Goal: Information Seeking & Learning: Learn about a topic

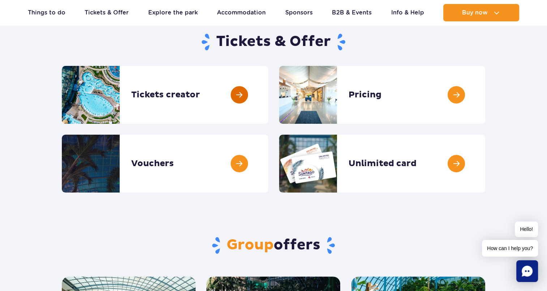
scroll to position [72, 0]
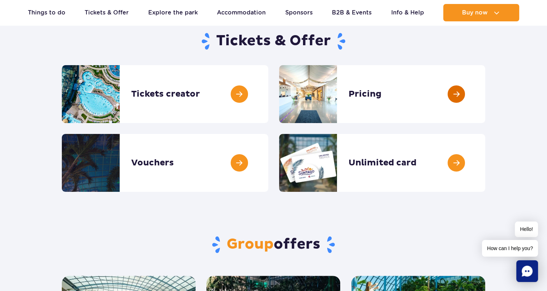
click at [486, 93] on link at bounding box center [486, 94] width 0 height 58
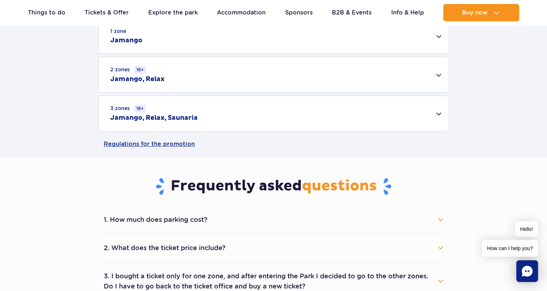
scroll to position [253, 0]
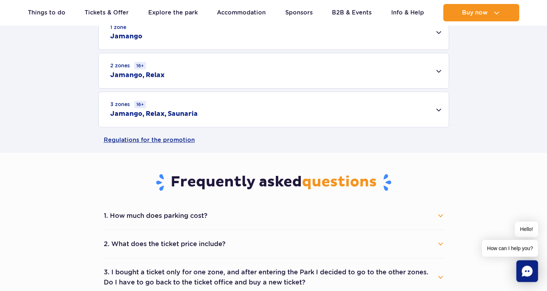
click at [436, 111] on div "3 zones 16+ Jamango, Relax, Saunaria" at bounding box center [274, 109] width 350 height 35
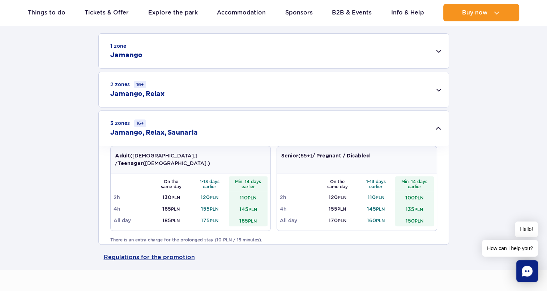
scroll to position [217, 0]
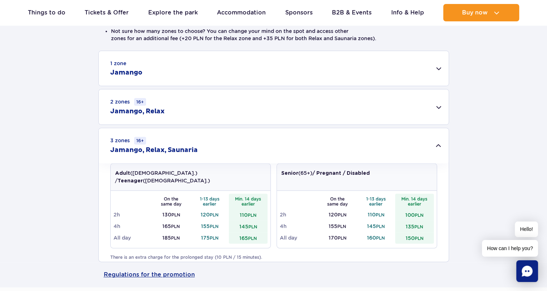
click at [439, 107] on div "2 zones 16+ Jamango, Relax" at bounding box center [274, 106] width 350 height 35
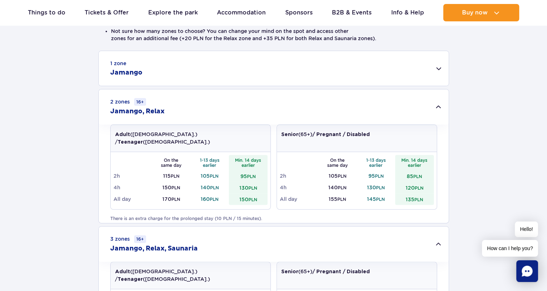
click at [436, 74] on div "1 zone Jamango" at bounding box center [274, 68] width 350 height 35
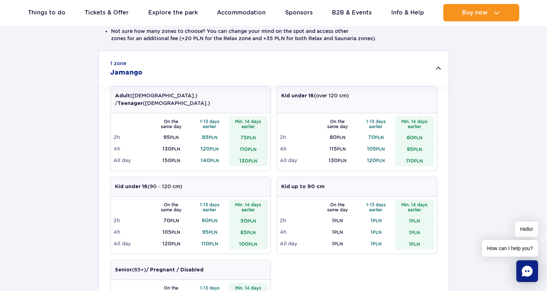
click at [436, 74] on div "1 zone Jamango" at bounding box center [274, 68] width 350 height 35
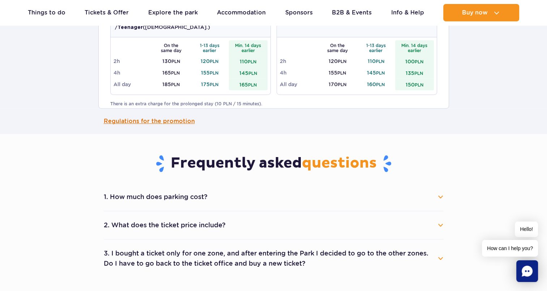
scroll to position [543, 0]
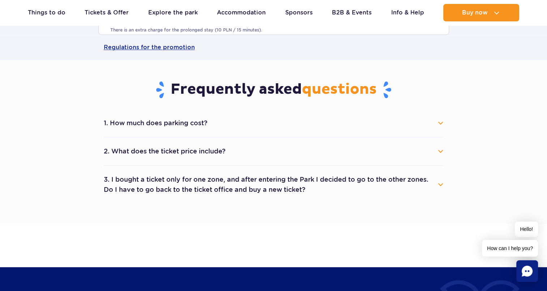
click at [441, 151] on button "2. What does the ticket price include?" at bounding box center [274, 151] width 340 height 16
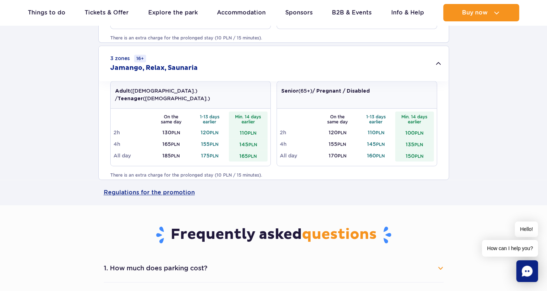
scroll to position [398, 0]
click at [144, 196] on link "Regulations for the promotion" at bounding box center [274, 191] width 340 height 25
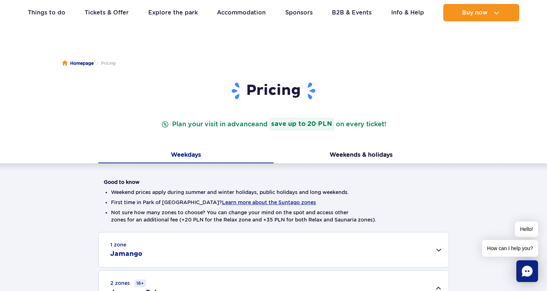
scroll to position [0, 0]
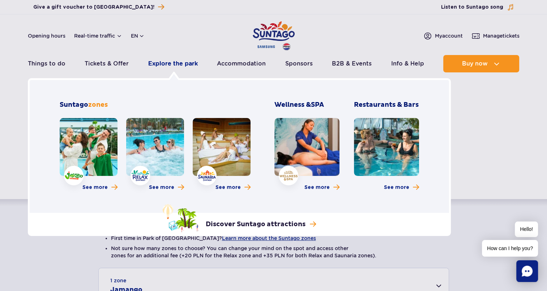
click at [169, 62] on link "Explore the park" at bounding box center [173, 63] width 50 height 17
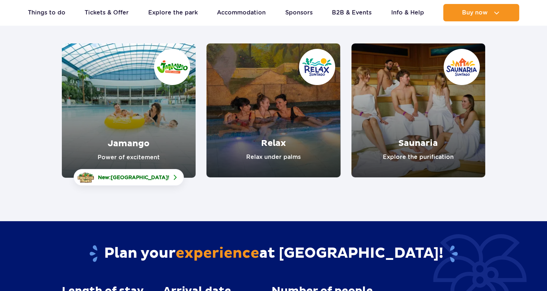
scroll to position [109, 0]
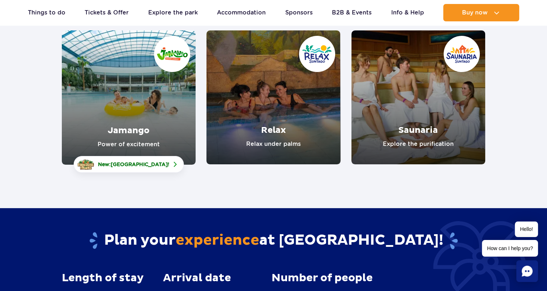
click at [407, 122] on link "Saunaria" at bounding box center [419, 97] width 134 height 134
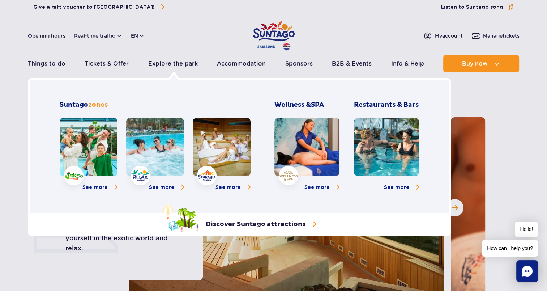
click at [164, 143] on link at bounding box center [155, 147] width 58 height 58
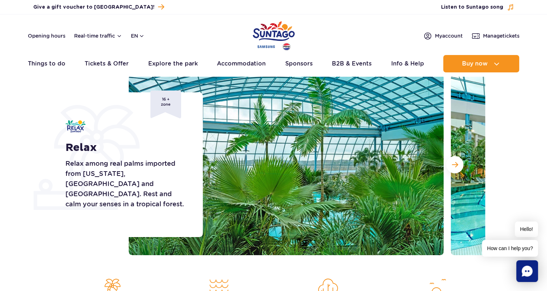
scroll to position [72, 0]
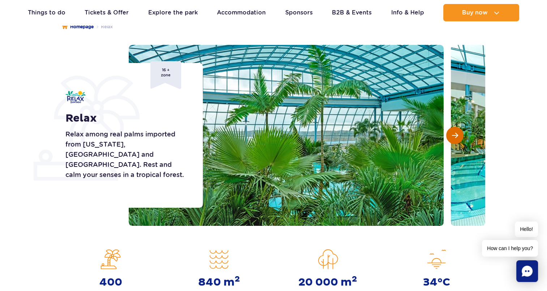
click at [456, 134] on span "Next slide" at bounding box center [455, 135] width 6 height 7
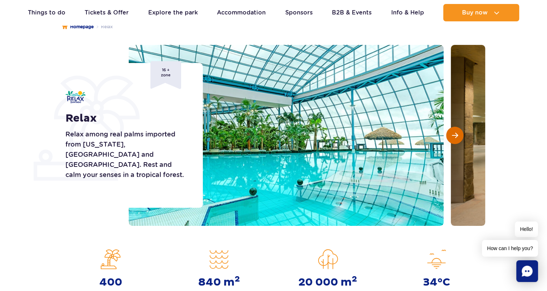
click at [456, 134] on span "Next slide" at bounding box center [455, 135] width 6 height 7
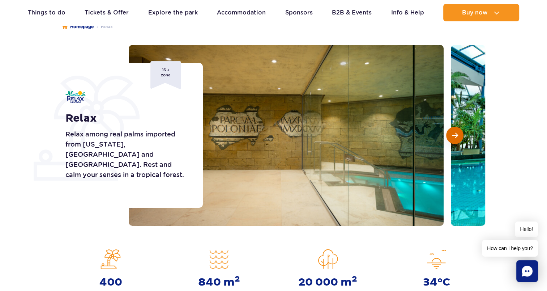
click at [456, 134] on span "Next slide" at bounding box center [455, 135] width 6 height 7
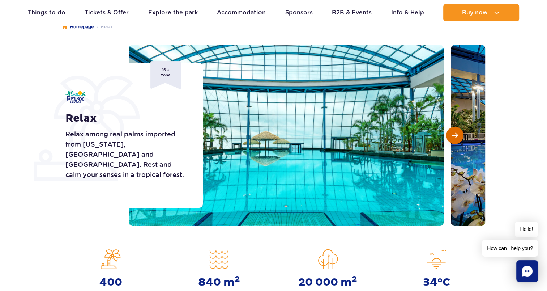
click at [456, 134] on span "Next slide" at bounding box center [455, 135] width 6 height 7
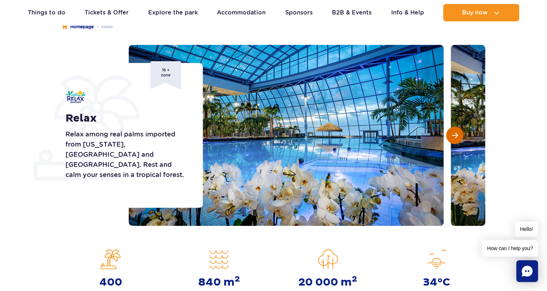
click at [456, 134] on span "Next slide" at bounding box center [455, 135] width 6 height 7
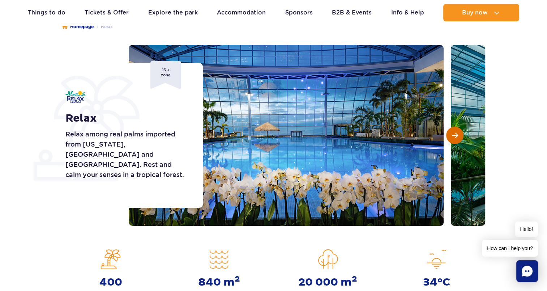
click at [456, 134] on span "Next slide" at bounding box center [455, 135] width 6 height 7
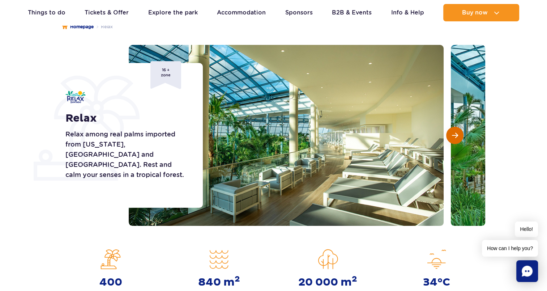
click at [456, 134] on span "Next slide" at bounding box center [455, 135] width 6 height 7
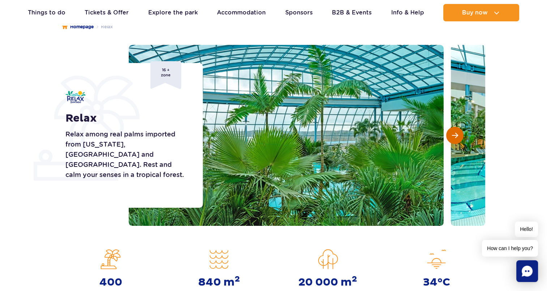
click at [456, 134] on span "Next slide" at bounding box center [455, 135] width 6 height 7
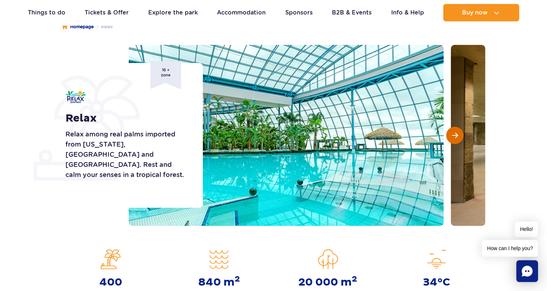
click at [456, 134] on span "Next slide" at bounding box center [455, 135] width 6 height 7
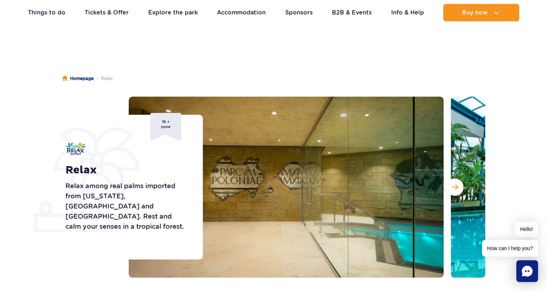
scroll to position [0, 0]
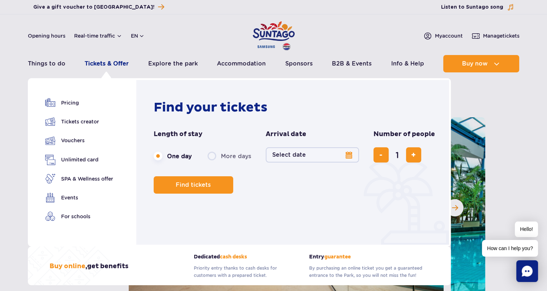
drag, startPoint x: 103, startPoint y: 64, endPoint x: 120, endPoint y: 66, distance: 17.9
click at [103, 64] on link "Tickets & Offer" at bounding box center [107, 63] width 44 height 17
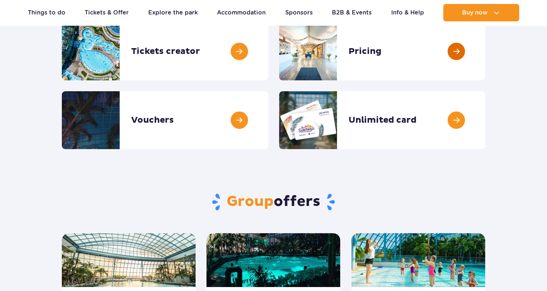
scroll to position [109, 0]
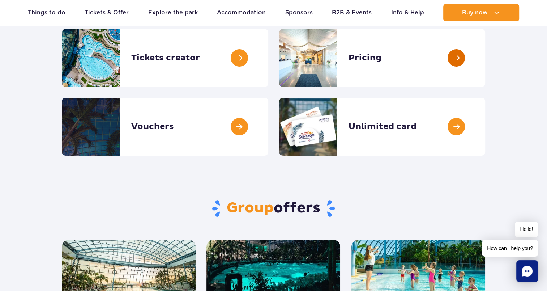
click at [486, 59] on link at bounding box center [486, 58] width 0 height 58
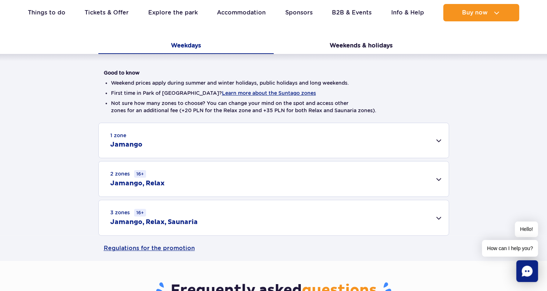
scroll to position [181, 0]
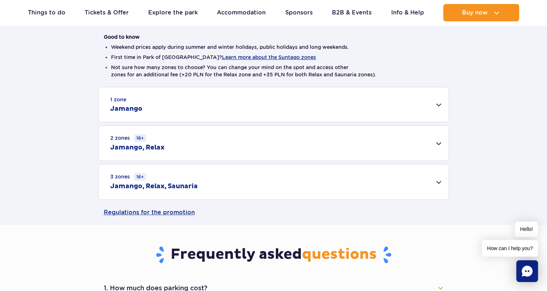
click at [440, 102] on div "1 zone Jamango" at bounding box center [274, 104] width 350 height 35
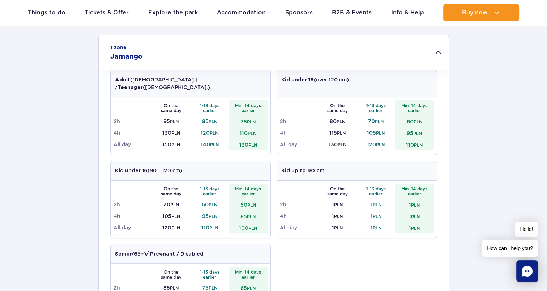
scroll to position [217, 0]
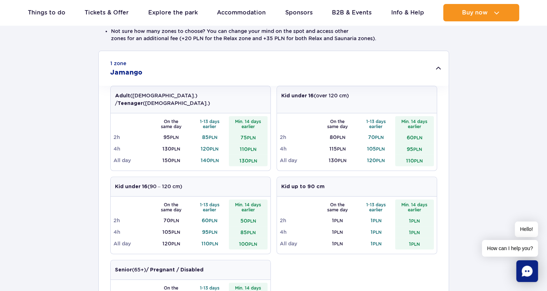
click at [439, 71] on div "1 zone Jamango" at bounding box center [274, 68] width 350 height 35
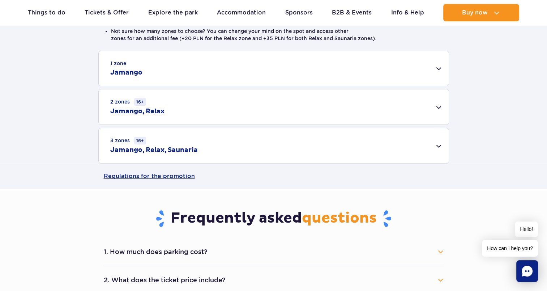
click at [422, 109] on div "2 zones 16+ Jamango, Relax" at bounding box center [274, 106] width 350 height 35
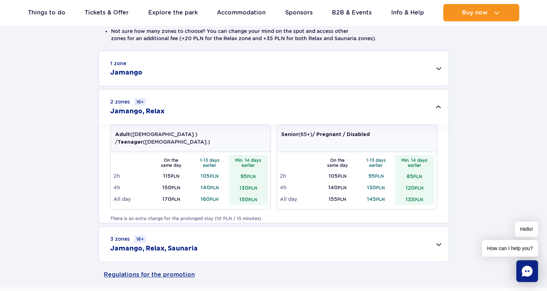
click at [240, 238] on div "3 zones 16+ Jamango, Relax, Saunaria" at bounding box center [274, 244] width 350 height 35
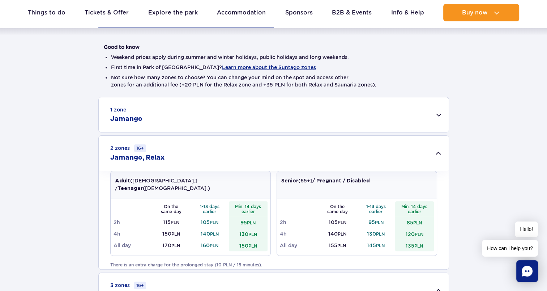
scroll to position [135, 0]
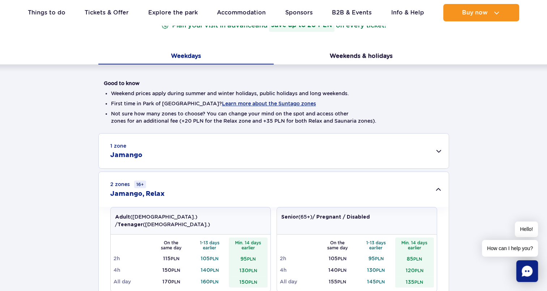
click at [296, 149] on div "1 zone Jamango" at bounding box center [274, 151] width 350 height 35
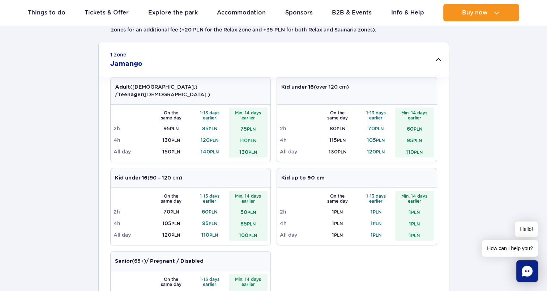
scroll to position [243, 0]
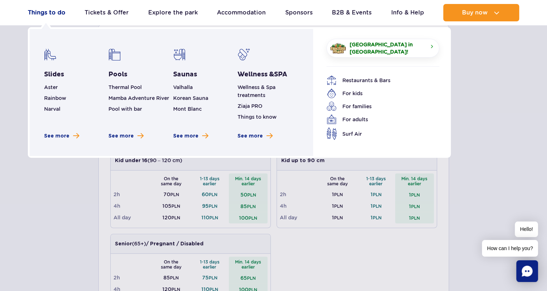
click at [48, 15] on link "Things to do" at bounding box center [47, 12] width 38 height 17
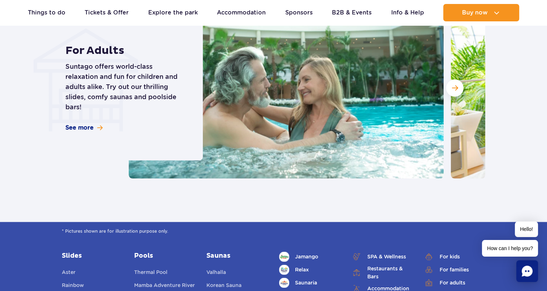
scroll to position [796, 0]
